Goal: Task Accomplishment & Management: Complete application form

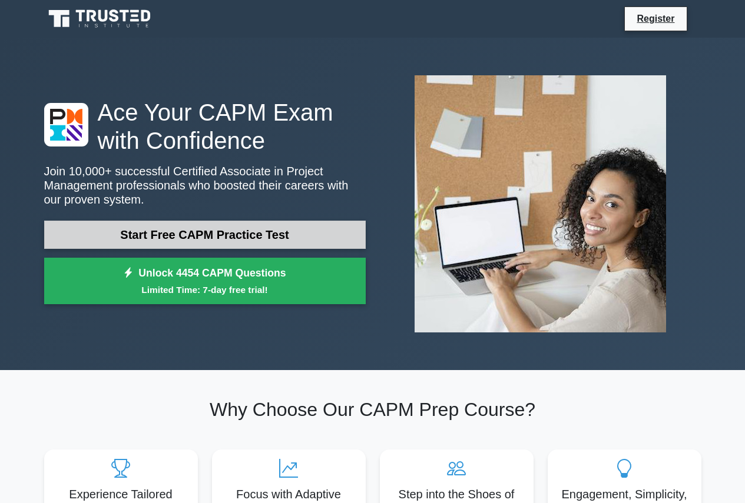
click at [259, 230] on link "Start Free CAPM Practice Test" at bounding box center [205, 235] width 322 height 28
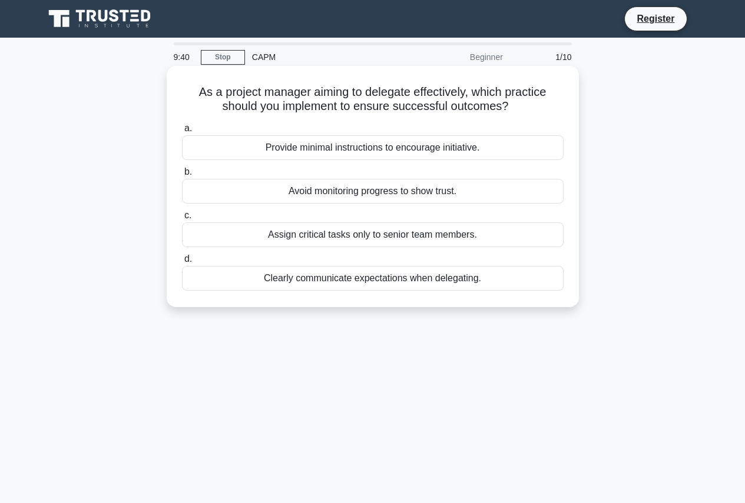
click at [364, 277] on div "Clearly communicate expectations when delegating." at bounding box center [373, 278] width 382 height 25
click at [182, 263] on input "d. Clearly communicate expectations when delegating." at bounding box center [182, 260] width 0 height 8
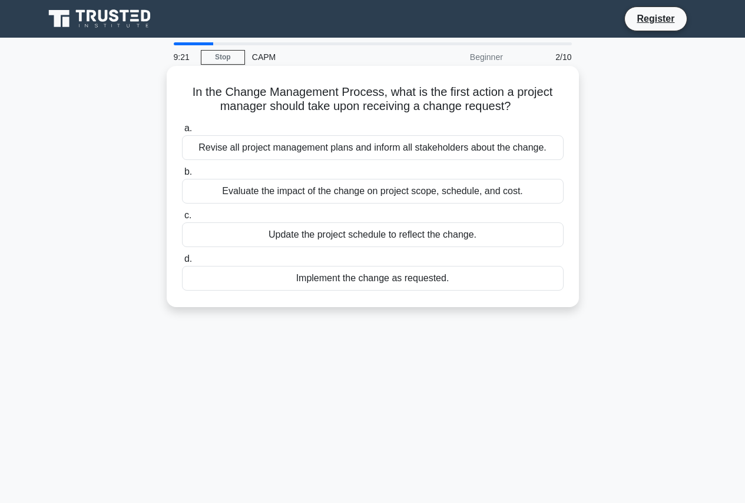
click at [307, 190] on div "Evaluate the impact of the change on project scope, schedule, and cost." at bounding box center [373, 191] width 382 height 25
click at [182, 176] on input "b. Evaluate the impact of the change on project scope, schedule, and cost." at bounding box center [182, 172] width 0 height 8
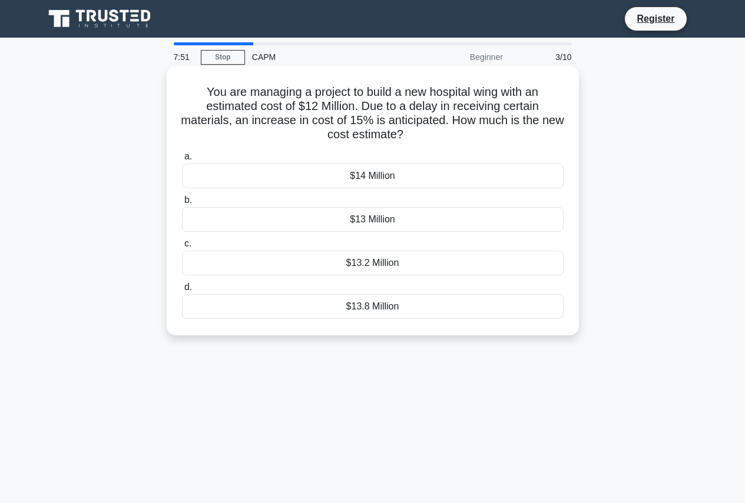
click at [397, 312] on div "$13.8 Million" at bounding box center [373, 306] width 382 height 25
click at [182, 291] on input "d. $13.8 Million" at bounding box center [182, 288] width 0 height 8
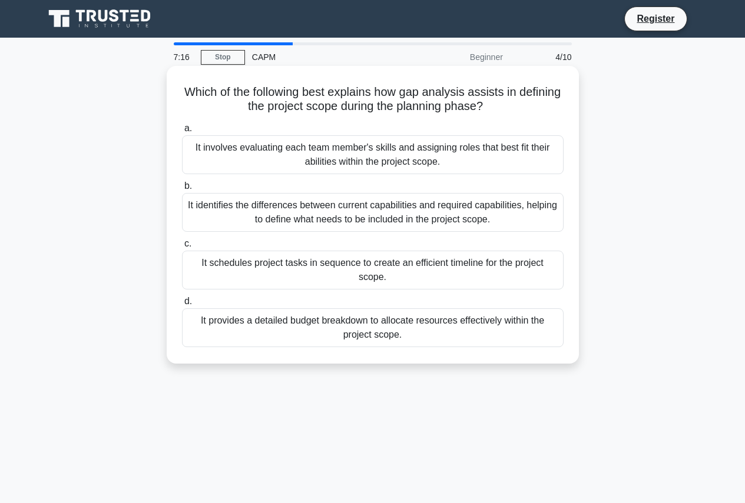
click at [360, 259] on div "It schedules project tasks in sequence to create an efficient timeline for the …" at bounding box center [373, 270] width 382 height 39
click at [182, 248] on input "c. It schedules project tasks in sequence to create an efficient timeline for t…" at bounding box center [182, 244] width 0 height 8
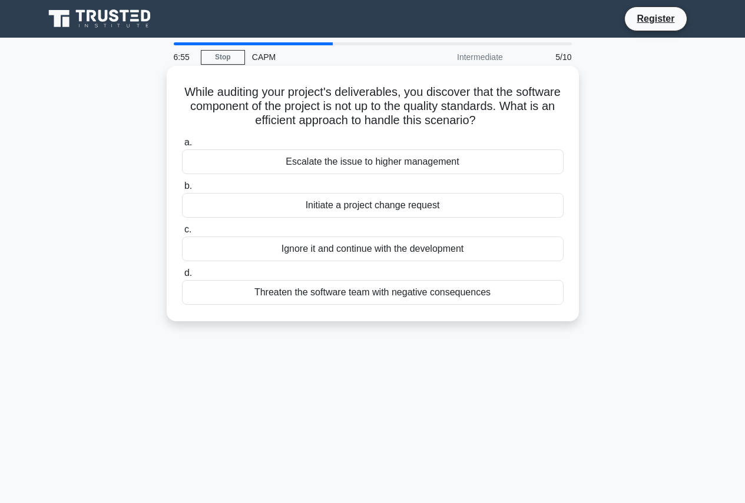
click at [375, 158] on div "Escalate the issue to higher management" at bounding box center [373, 162] width 382 height 25
click at [182, 147] on input "a. Escalate the issue to higher management" at bounding box center [182, 143] width 0 height 8
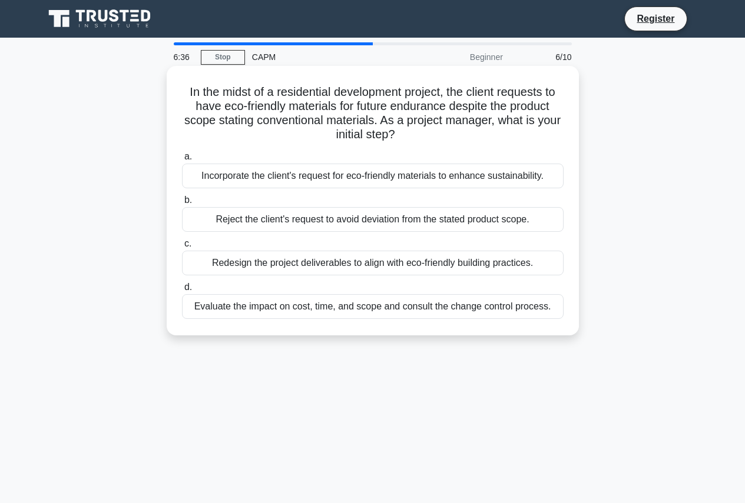
click at [349, 307] on div "Evaluate the impact on cost, time, and scope and consult the change control pro…" at bounding box center [373, 306] width 382 height 25
click at [182, 291] on input "d. Evaluate the impact on cost, time, and scope and consult the change control …" at bounding box center [182, 288] width 0 height 8
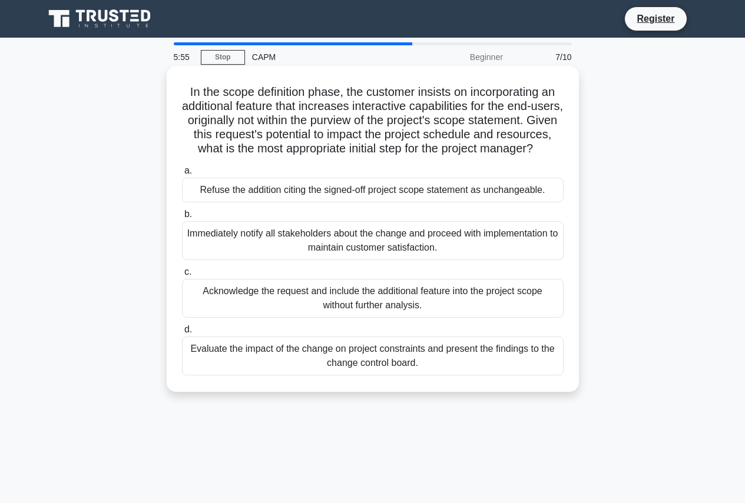
click at [379, 203] on div "Refuse the addition citing the signed-off project scope statement as unchangeab…" at bounding box center [373, 190] width 382 height 25
click at [182, 175] on input "a. Refuse the addition citing the signed-off project scope statement as unchang…" at bounding box center [182, 171] width 0 height 8
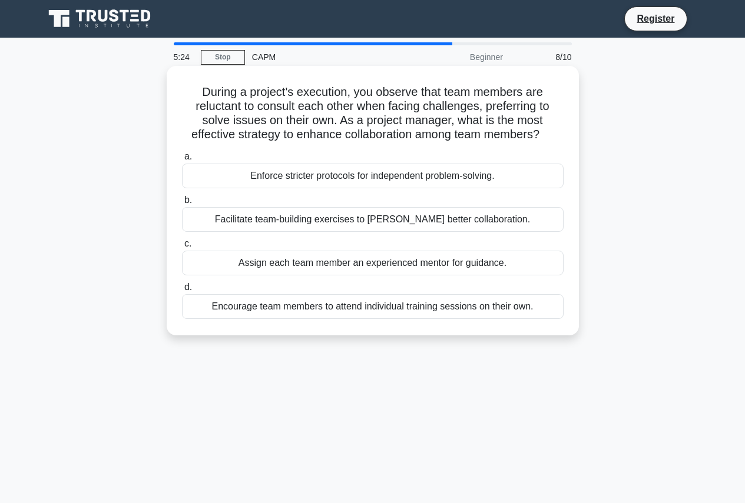
click at [372, 262] on div "Assign each team member an experienced mentor for guidance." at bounding box center [373, 263] width 382 height 25
click at [182, 248] on input "c. Assign each team member an experienced mentor for guidance." at bounding box center [182, 244] width 0 height 8
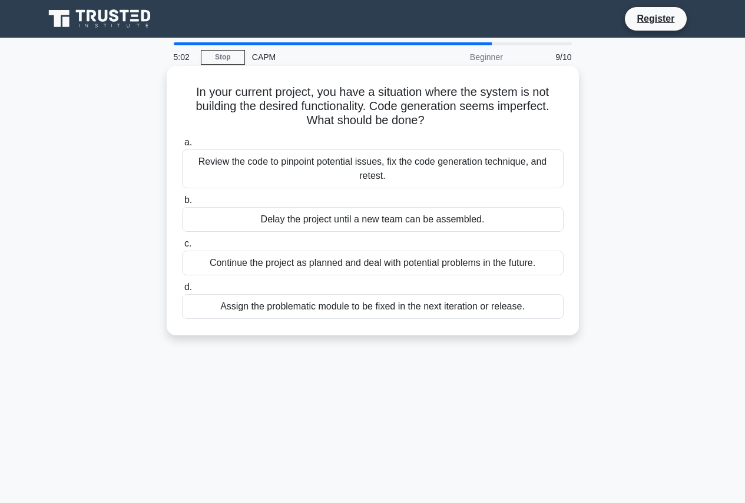
click at [345, 171] on div "Review the code to pinpoint potential issues, fix the code generation technique…" at bounding box center [373, 169] width 382 height 39
click at [182, 147] on input "a. Review the code to pinpoint potential issues, fix the code generation techni…" at bounding box center [182, 143] width 0 height 8
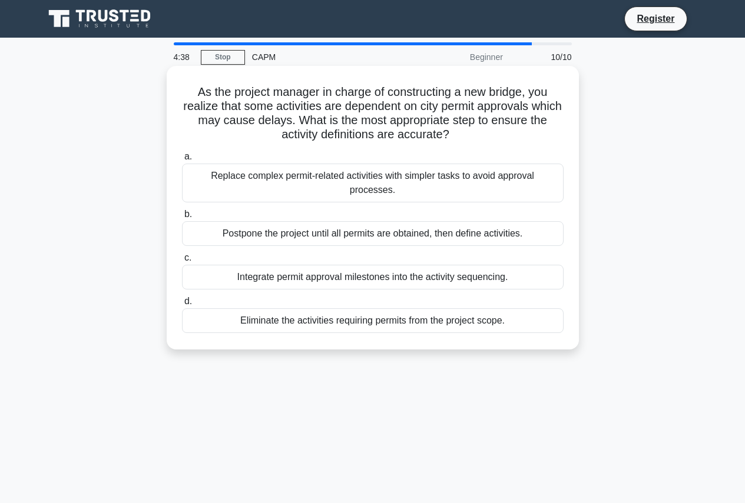
click at [399, 265] on div "Integrate permit approval milestones into the activity sequencing." at bounding box center [373, 277] width 382 height 25
click at [182, 261] on input "c. Integrate permit approval milestones into the activity sequencing." at bounding box center [182, 258] width 0 height 8
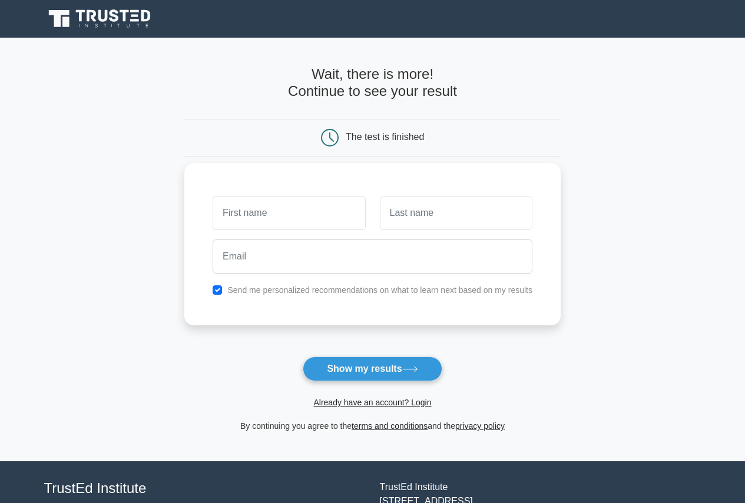
click at [300, 214] on input "text" at bounding box center [289, 213] width 153 height 34
type input "[PERSON_NAME]"
click at [430, 216] on input "text" at bounding box center [456, 213] width 153 height 34
type input "[PERSON_NAME]"
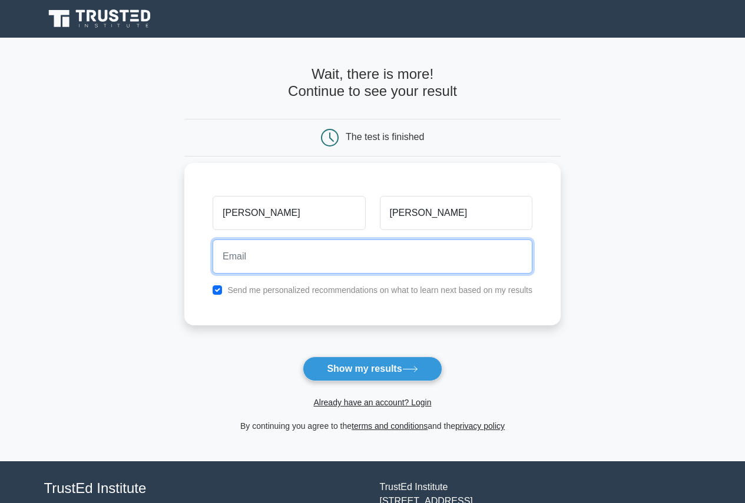
click at [364, 258] on input "email" at bounding box center [373, 257] width 320 height 34
type input "[EMAIL_ADDRESS][DOMAIN_NAME]"
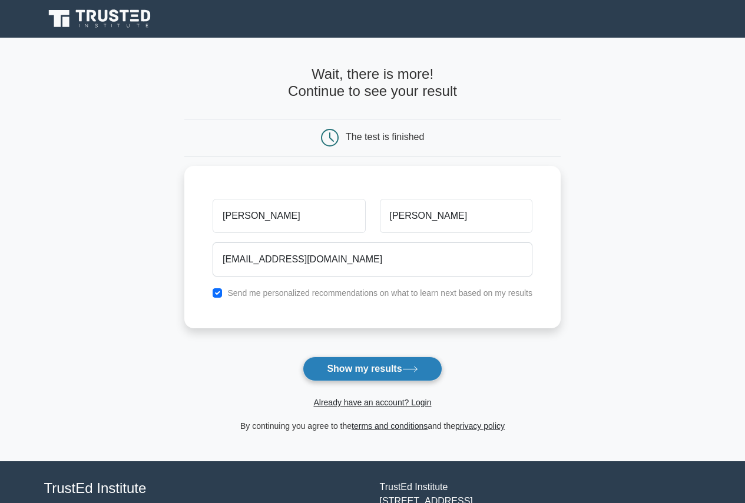
click at [387, 371] on button "Show my results" at bounding box center [372, 369] width 139 height 25
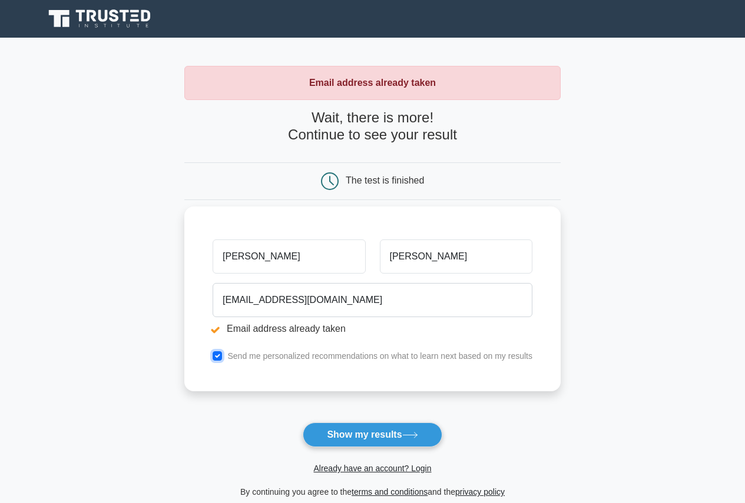
click at [215, 354] on input "checkbox" at bounding box center [217, 356] width 9 height 9
checkbox input "false"
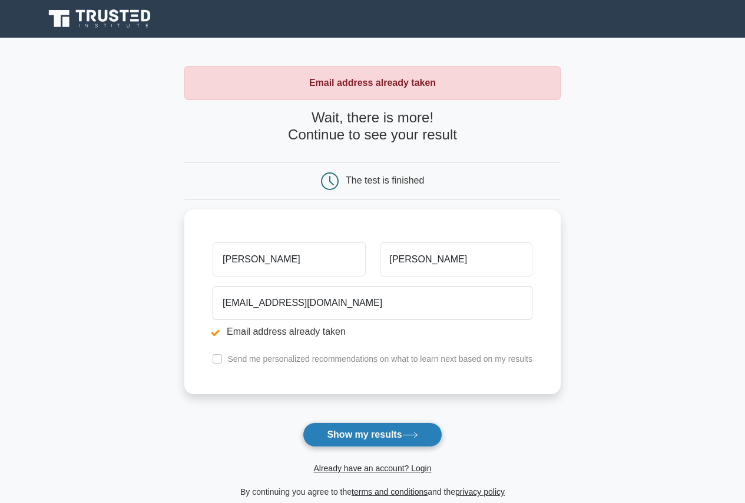
click at [390, 435] on button "Show my results" at bounding box center [372, 435] width 139 height 25
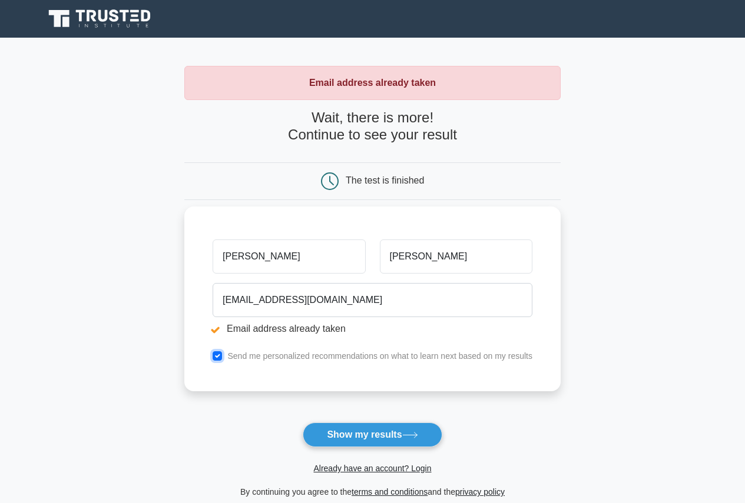
click at [220, 356] on input "checkbox" at bounding box center [217, 356] width 9 height 9
checkbox input "false"
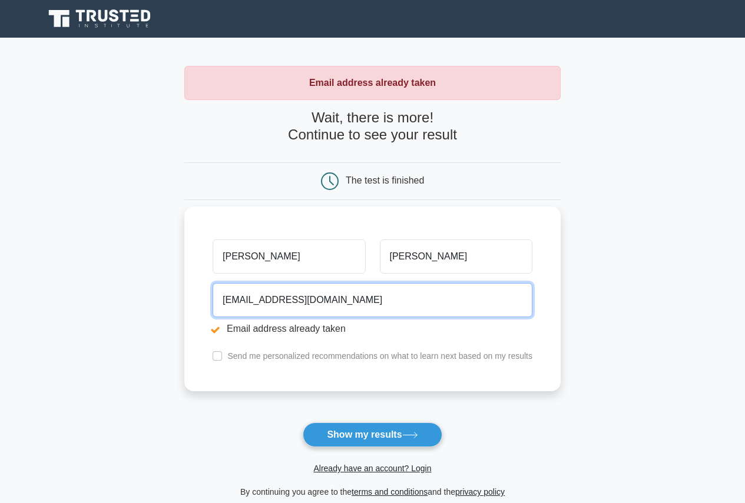
click at [345, 300] on input "[EMAIL_ADDRESS][DOMAIN_NAME]" at bounding box center [373, 300] width 320 height 34
drag, startPoint x: 316, startPoint y: 299, endPoint x: 204, endPoint y: 301, distance: 111.3
click at [204, 301] on div "Billy Lee billybig7@hotmail.com Email address already taken Send me personalize…" at bounding box center [372, 299] width 376 height 185
click at [305, 300] on input "email" at bounding box center [373, 300] width 320 height 34
type input "Billy.lee@edp.com"
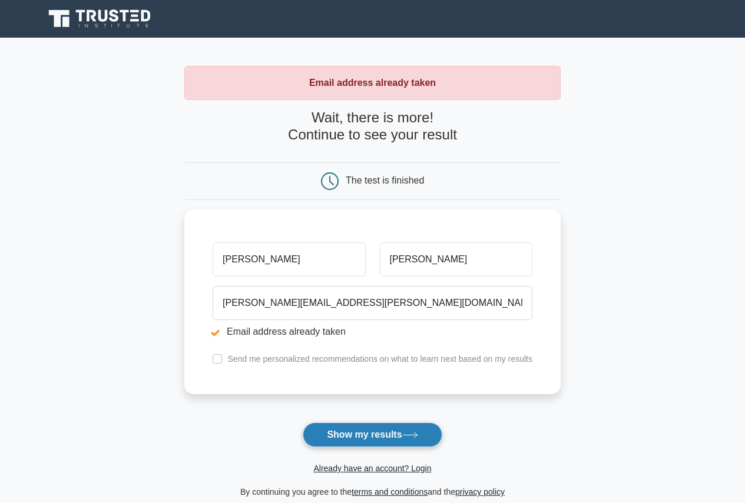
click at [373, 434] on button "Show my results" at bounding box center [372, 435] width 139 height 25
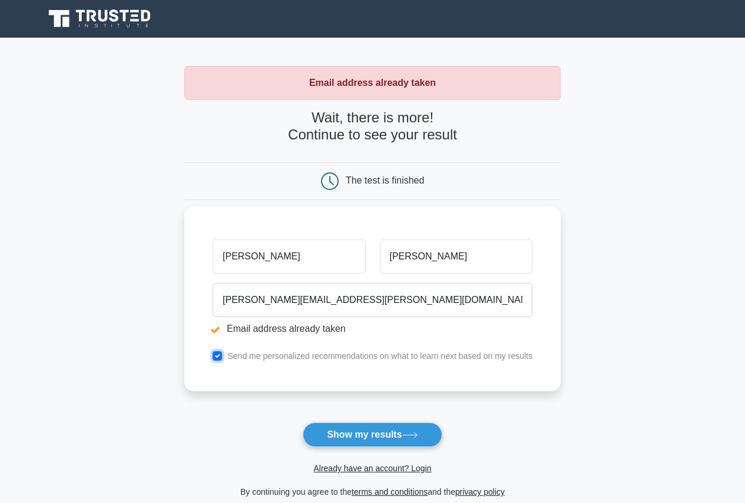
click at [219, 357] on input "checkbox" at bounding box center [217, 356] width 9 height 9
checkbox input "false"
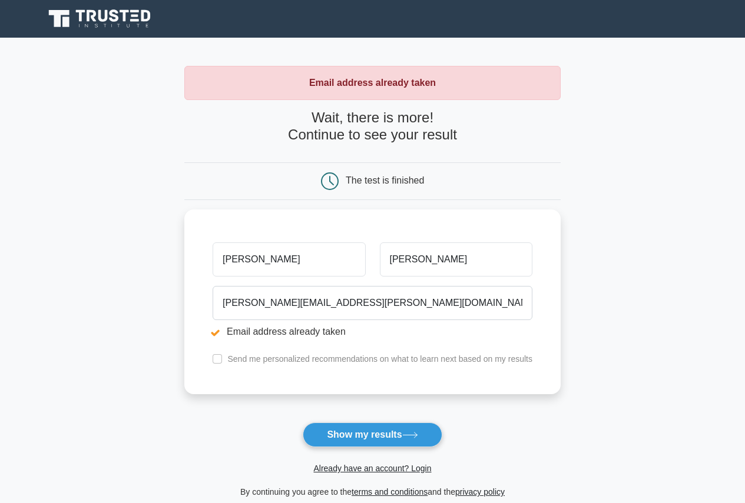
click at [658, 264] on main "Email address already taken Wait, there is more! Continue to see your result Th…" at bounding box center [372, 283] width 745 height 490
click at [377, 184] on div "The test is finished" at bounding box center [385, 180] width 78 height 10
click at [333, 180] on icon at bounding box center [330, 182] width 18 height 18
click at [422, 467] on link "Already have an account? Login" at bounding box center [372, 468] width 118 height 9
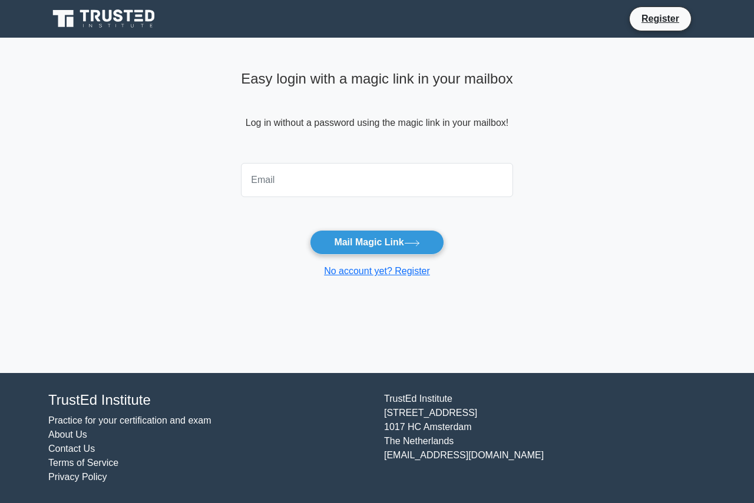
click at [380, 170] on input "email" at bounding box center [377, 180] width 272 height 34
type input "[EMAIL_ADDRESS][DOMAIN_NAME]"
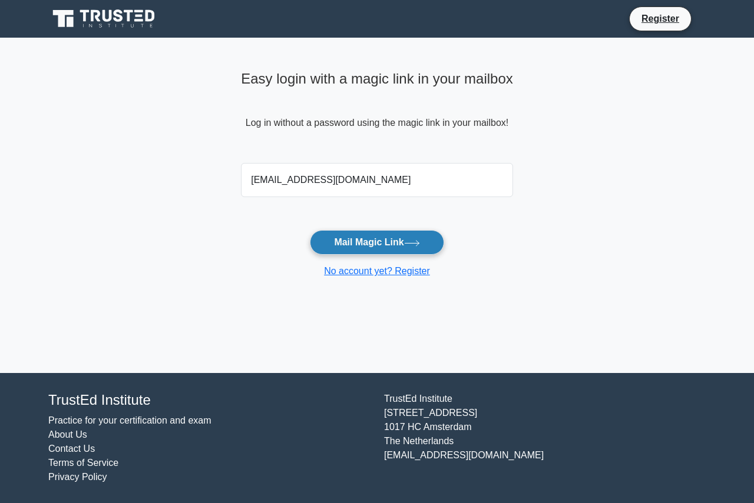
click at [379, 241] on button "Mail Magic Link" at bounding box center [377, 242] width 134 height 25
